Goal: Navigation & Orientation: Find specific page/section

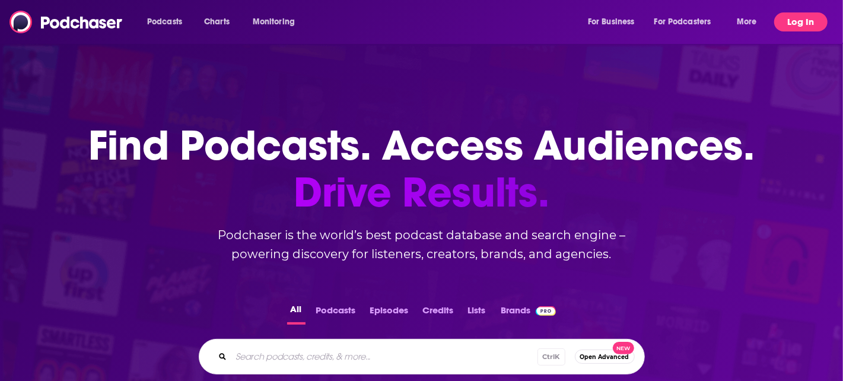
click at [797, 22] on button "Log In" at bounding box center [800, 21] width 53 height 19
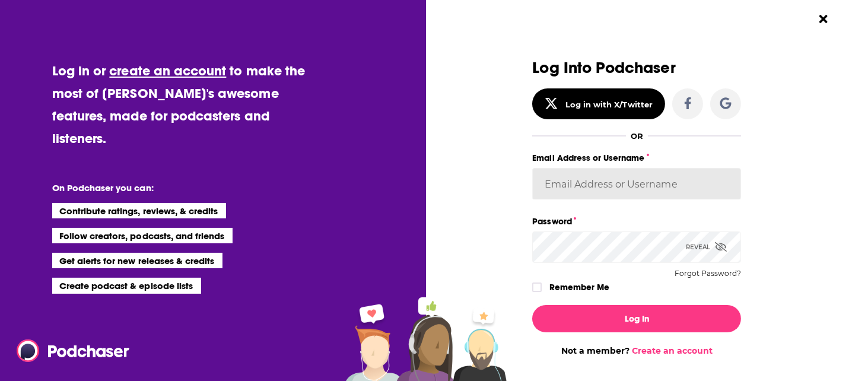
click at [657, 179] on input "Email Address or Username" at bounding box center [636, 184] width 209 height 32
type input "Dkproductions000"
click at [720, 245] on icon "Dialog" at bounding box center [721, 246] width 12 height 9
click at [532, 282] on div "Remember Me" at bounding box center [636, 286] width 209 height 15
click at [534, 286] on icon "Dialog" at bounding box center [536, 287] width 7 height 5
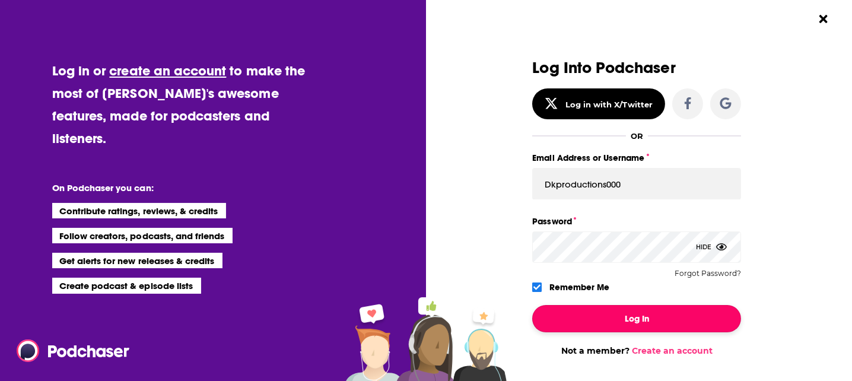
click at [629, 313] on button "Log In" at bounding box center [636, 318] width 209 height 27
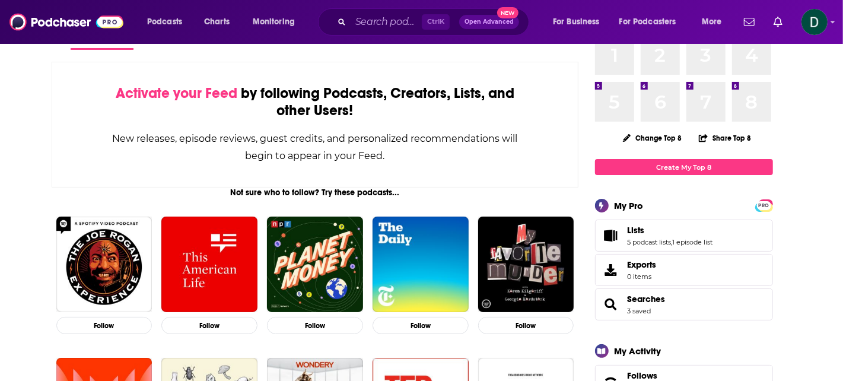
scroll to position [119, 0]
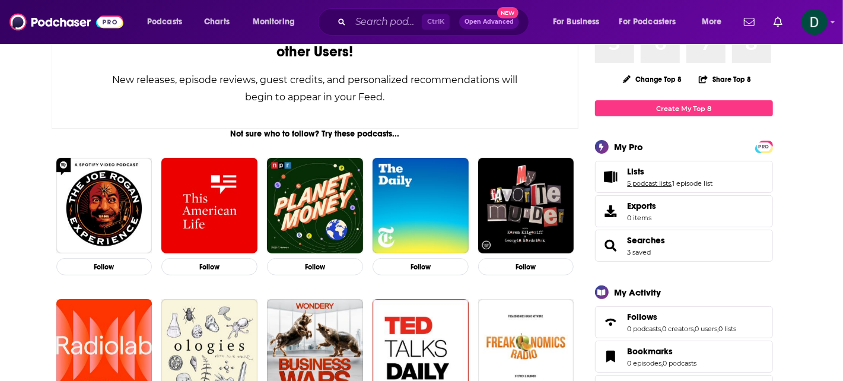
click at [645, 183] on link "5 podcast lists" at bounding box center [650, 183] width 44 height 8
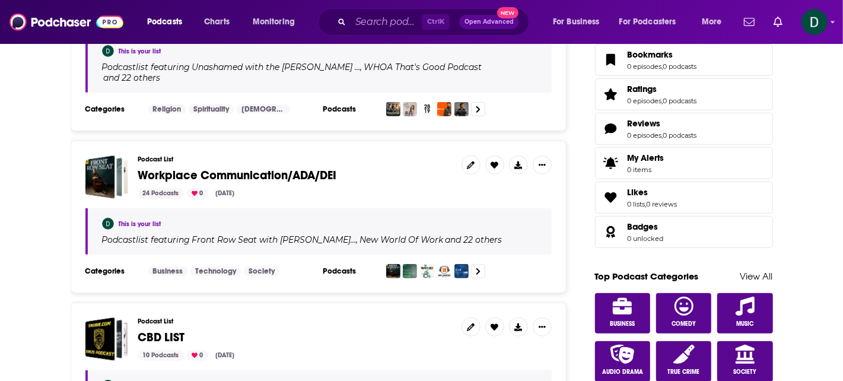
scroll to position [415, 0]
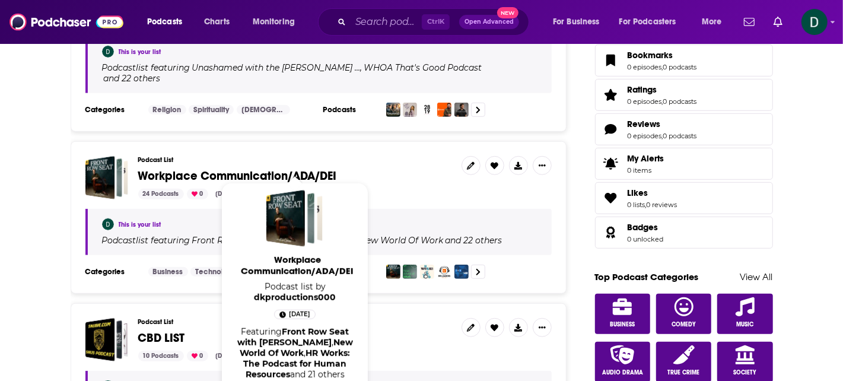
click at [279, 168] on span "Workplace Communication/ADA/DEI" at bounding box center [237, 175] width 199 height 15
